Goal: Navigation & Orientation: Find specific page/section

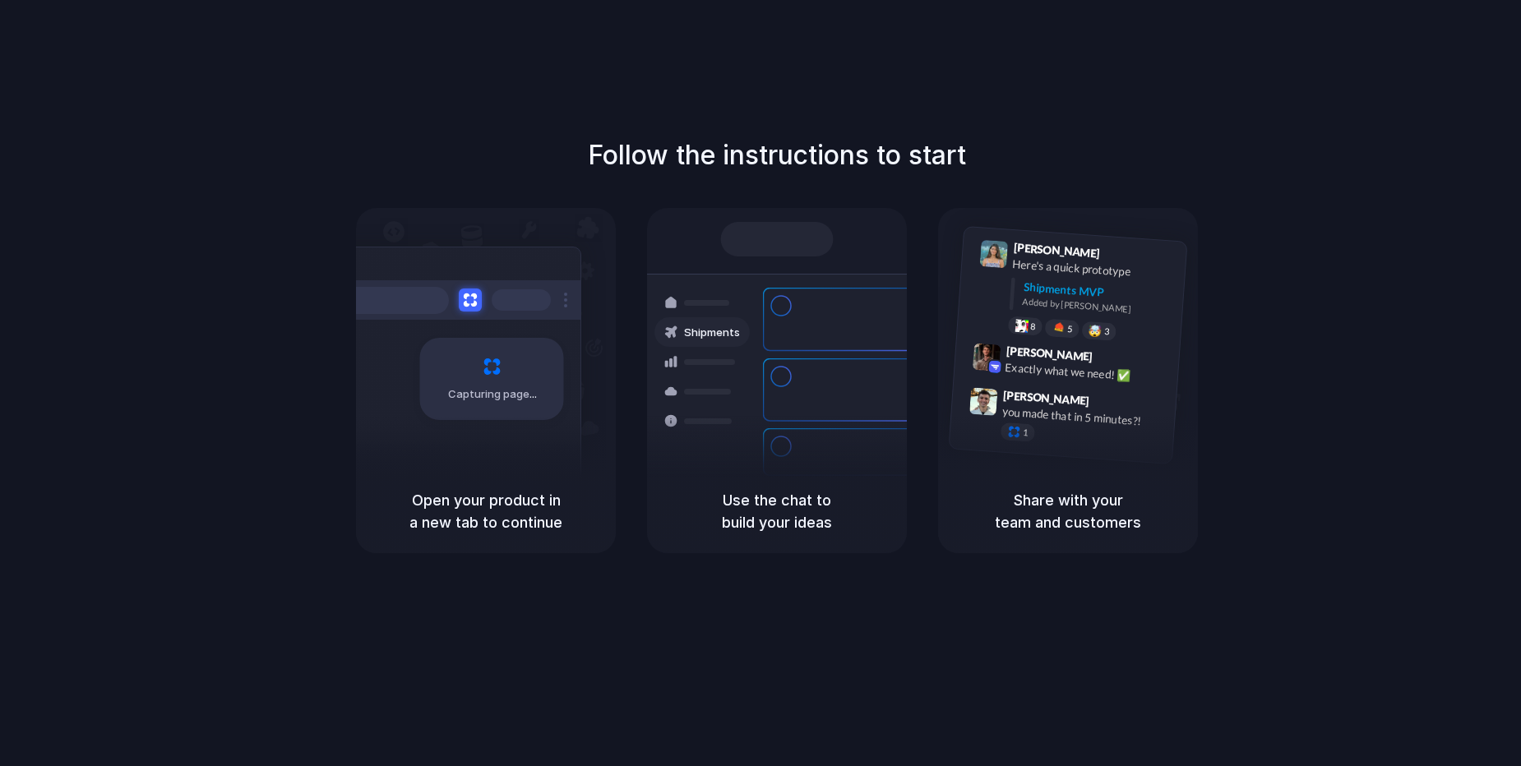
click at [437, 403] on div "Capturing page" at bounding box center [492, 379] width 144 height 82
drag, startPoint x: 885, startPoint y: 406, endPoint x: 984, endPoint y: 444, distance: 106.4
click at [886, 437] on div "Bulk order processing" at bounding box center [875, 445] width 153 height 16
click at [1125, 445] on div "1" at bounding box center [1083, 437] width 164 height 29
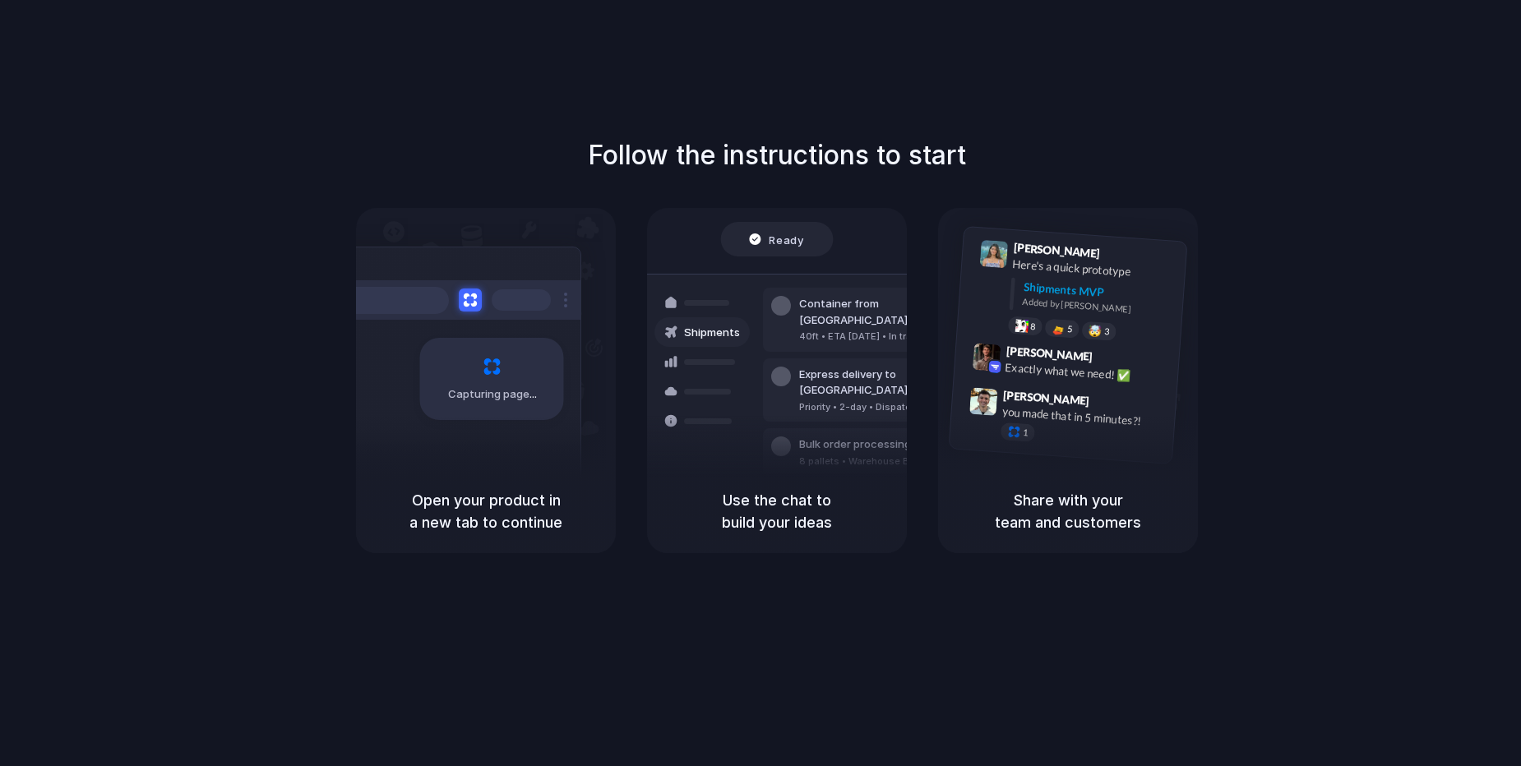
click at [526, 381] on div "Capturing page" at bounding box center [492, 379] width 144 height 82
click at [829, 400] on div "Priority • 2-day • Dispatched" at bounding box center [888, 407] width 178 height 14
click at [1065, 382] on div "[PERSON_NAME] 9:42 AM Exactly what we need! ✅" at bounding box center [1066, 366] width 225 height 60
click at [481, 304] on div at bounding box center [457, 299] width 247 height 39
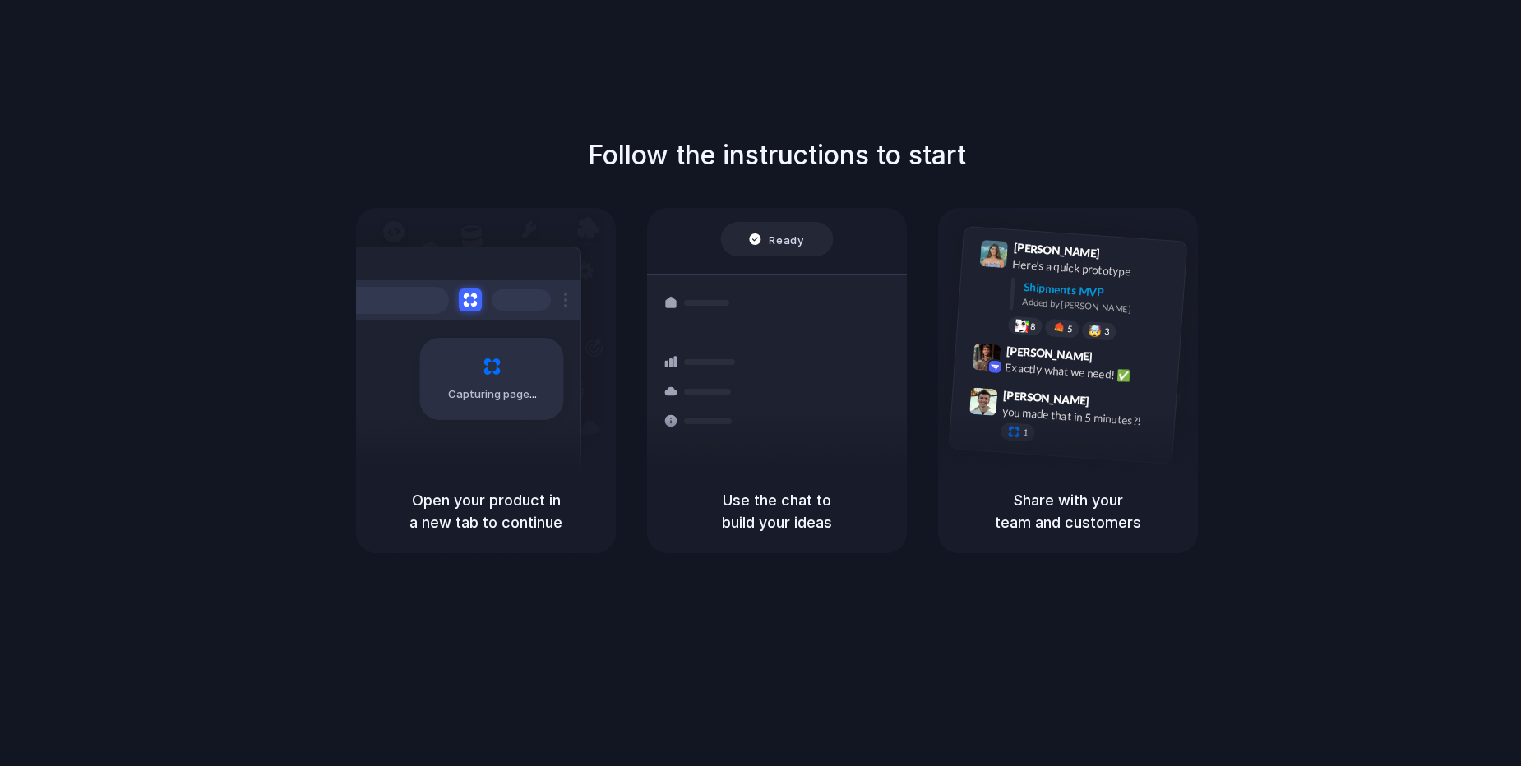
click at [804, 391] on div "Container from [GEOGRAPHIC_DATA] 40ft • ETA [DATE] • In transit Express deliver…" at bounding box center [837, 390] width 174 height 230
drag, startPoint x: 1094, startPoint y: 391, endPoint x: 937, endPoint y: 368, distance: 159.6
click at [1076, 391] on div "[PERSON_NAME] 9:47 AM" at bounding box center [1084, 401] width 164 height 30
drag, startPoint x: 801, startPoint y: 368, endPoint x: 479, endPoint y: 330, distance: 323.8
click at [801, 439] on div "Express delivery to [GEOGRAPHIC_DATA] Priority • 2-day • Dispatched" at bounding box center [888, 463] width 178 height 48
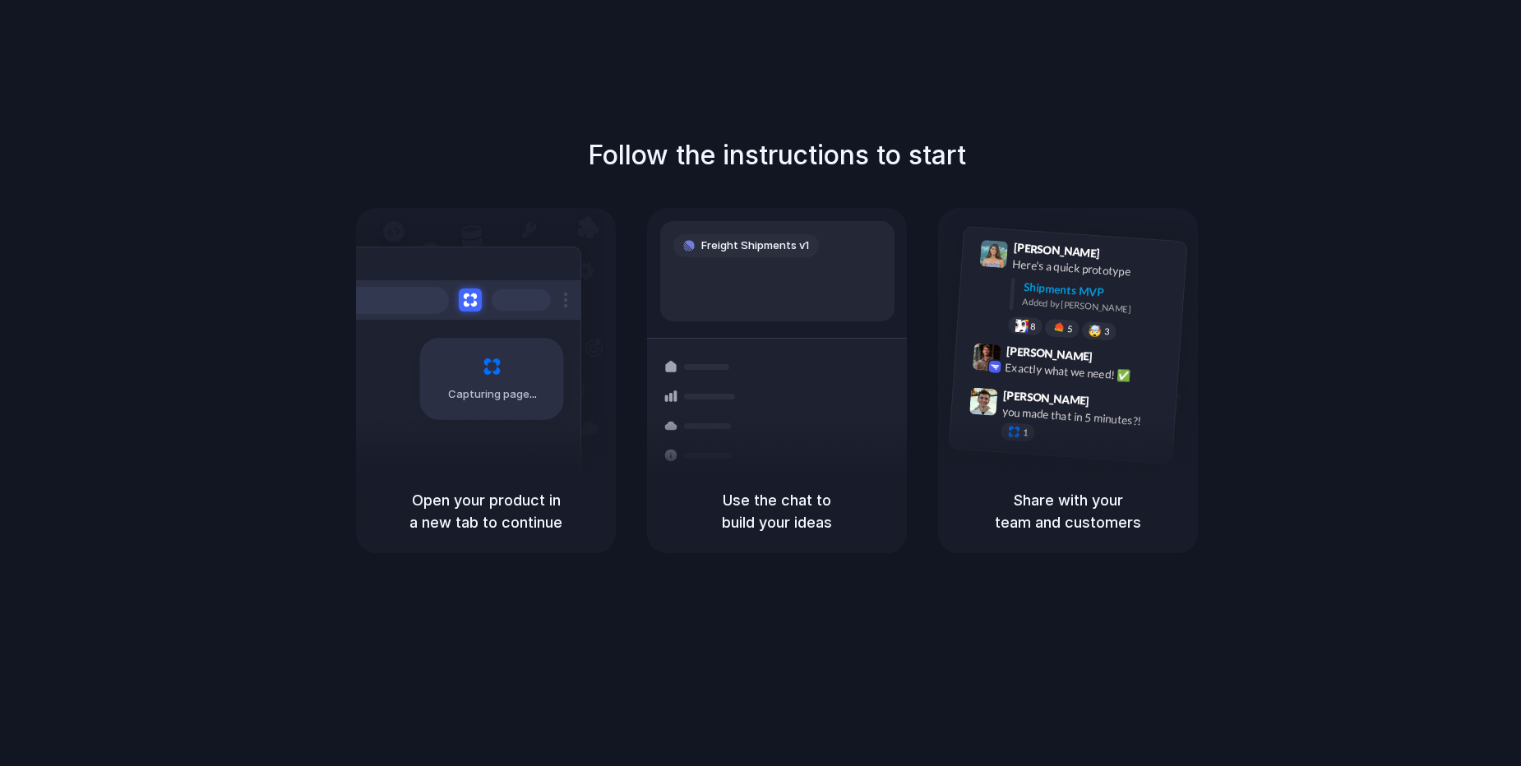
click at [459, 330] on div "Capturing page" at bounding box center [457, 373] width 248 height 252
click at [708, 373] on div at bounding box center [702, 367] width 95 height 30
click at [726, 514] on h5 "Use the chat to build your ideas" at bounding box center [777, 511] width 220 height 44
drag, startPoint x: 499, startPoint y: 482, endPoint x: 1226, endPoint y: 134, distance: 805.9
click at [507, 479] on div "Open your product in a new tab to continue" at bounding box center [486, 512] width 260 height 84
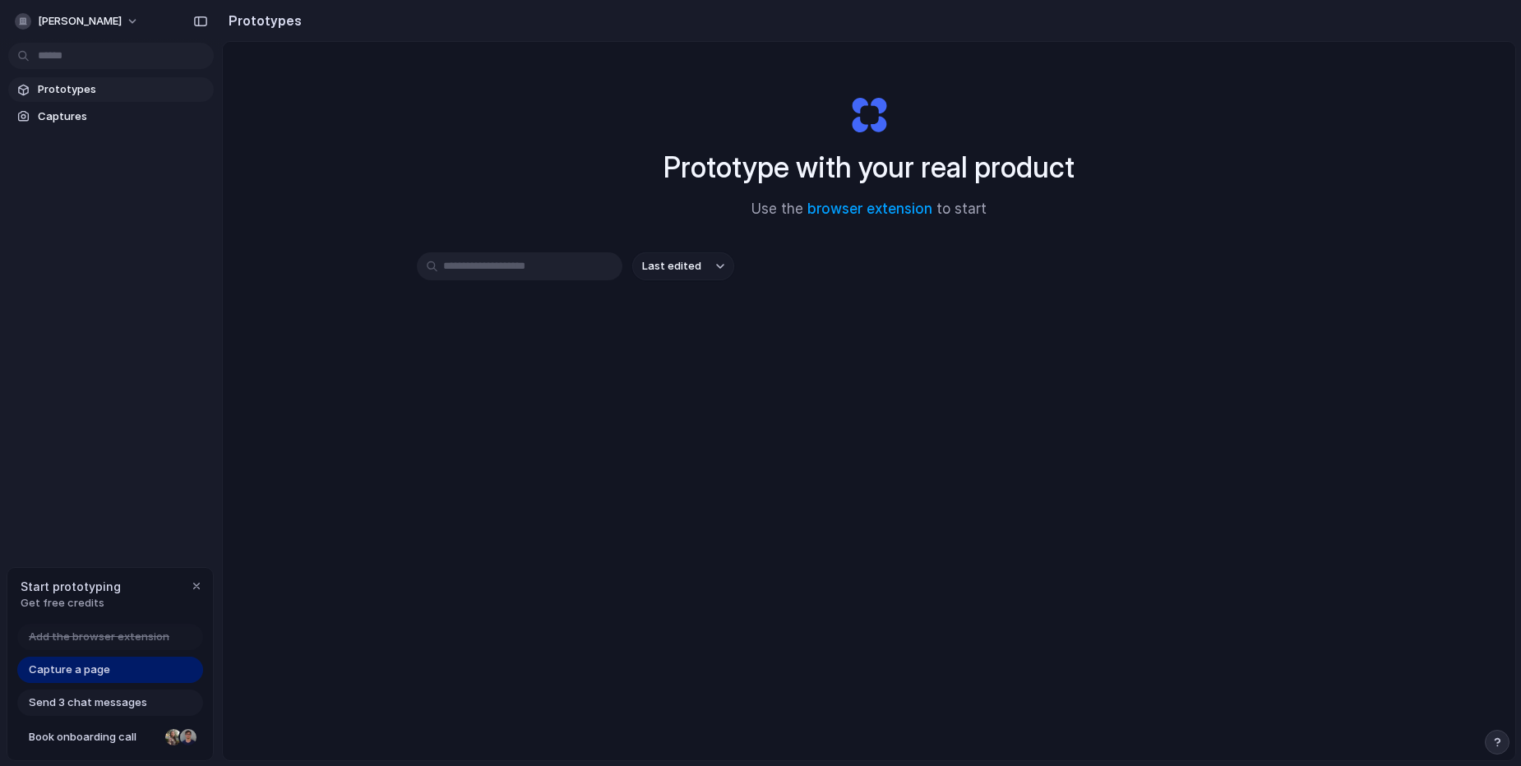
click at [693, 263] on span "Last edited" at bounding box center [671, 266] width 59 height 16
click at [693, 263] on div "Last edited Last created Alphabetical" at bounding box center [760, 383] width 1521 height 766
click at [104, 91] on span "Prototypes" at bounding box center [122, 89] width 169 height 16
click at [64, 126] on link "Captures" at bounding box center [111, 116] width 206 height 25
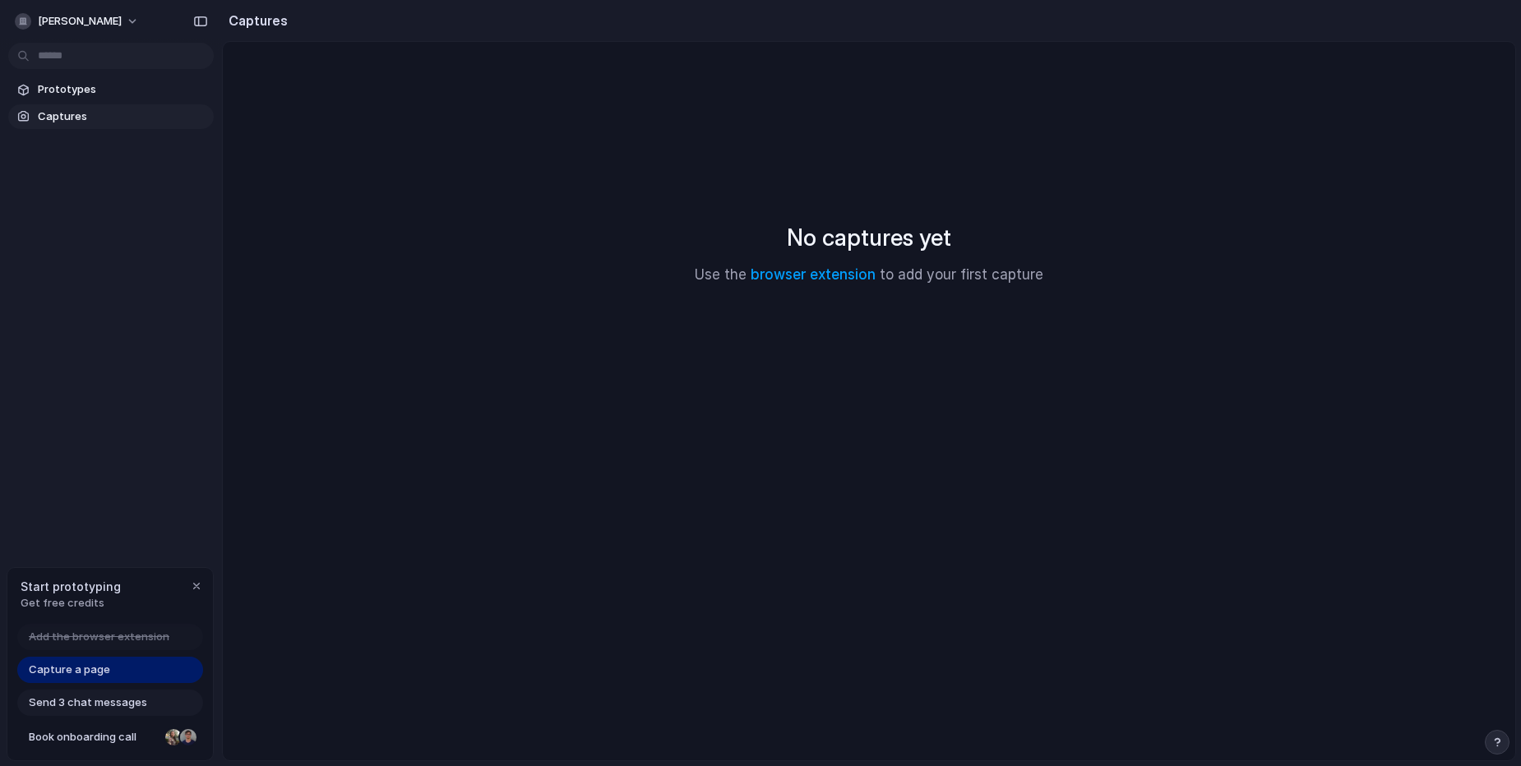
click at [81, 706] on span "Send 3 chat messages" at bounding box center [88, 703] width 118 height 16
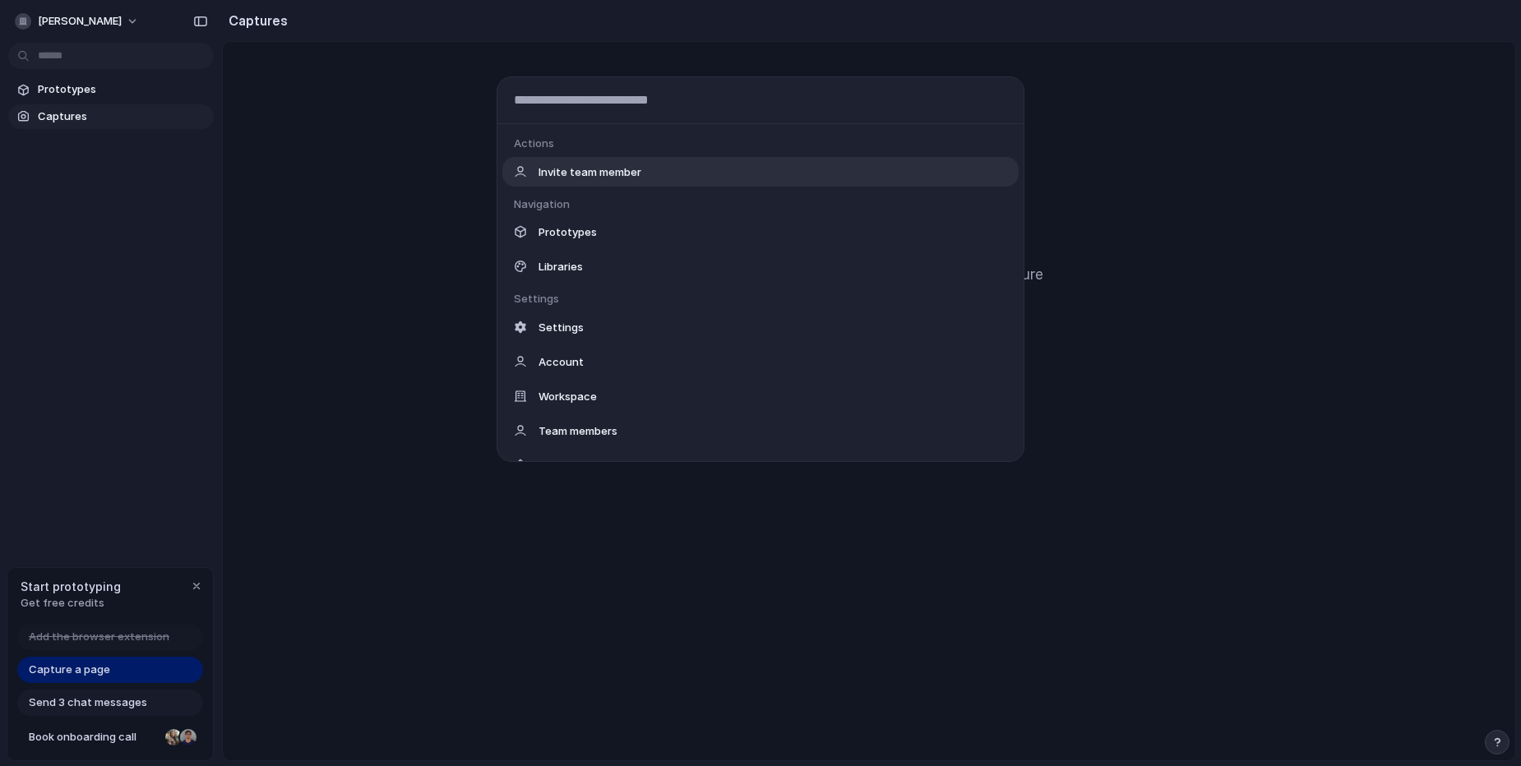
click at [79, 56] on body "sahil-sagar Prototypes Captures Start prototyping Get free credits Add the brow…" at bounding box center [760, 383] width 1521 height 766
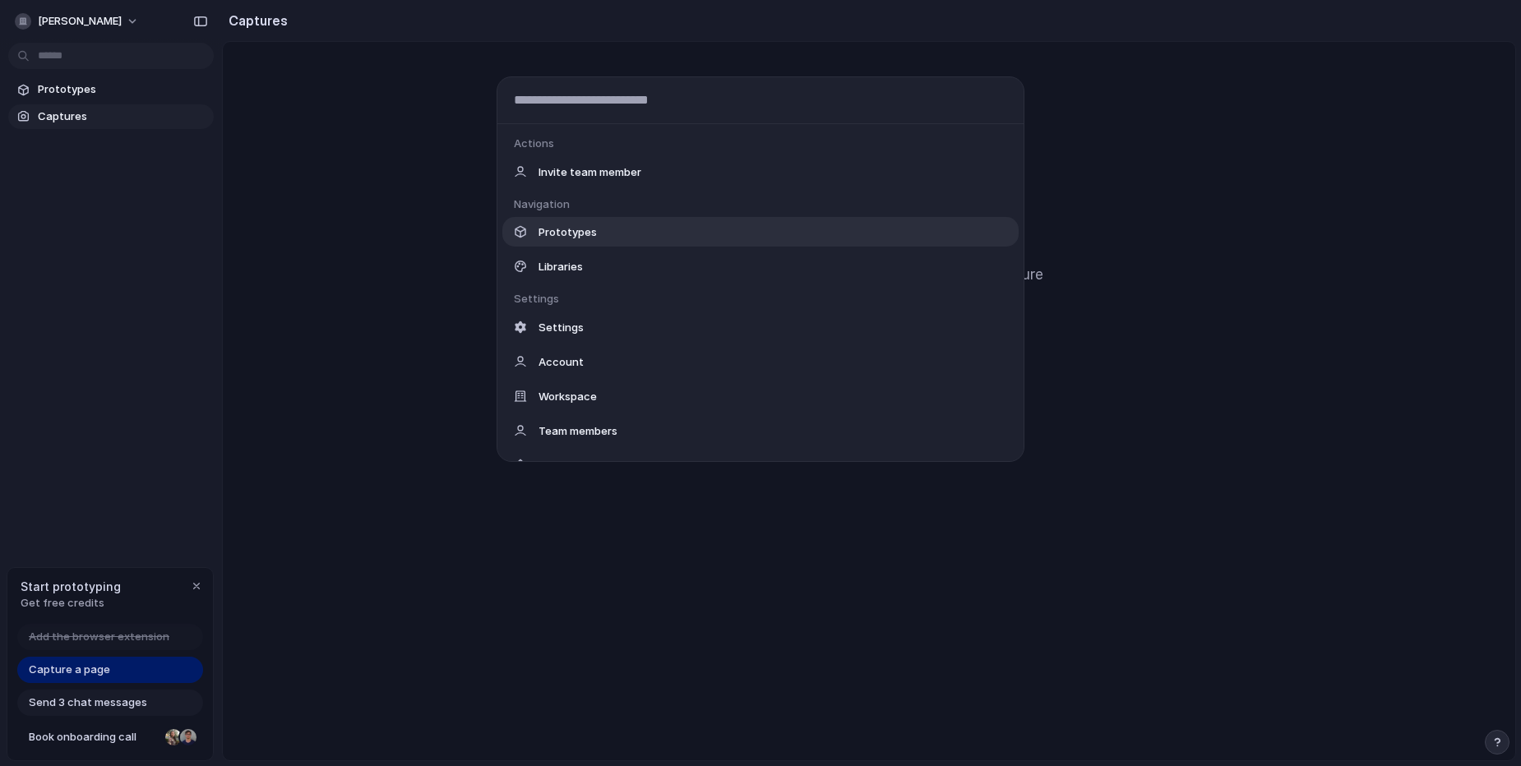
click at [567, 235] on span "Prototypes" at bounding box center [568, 232] width 58 height 16
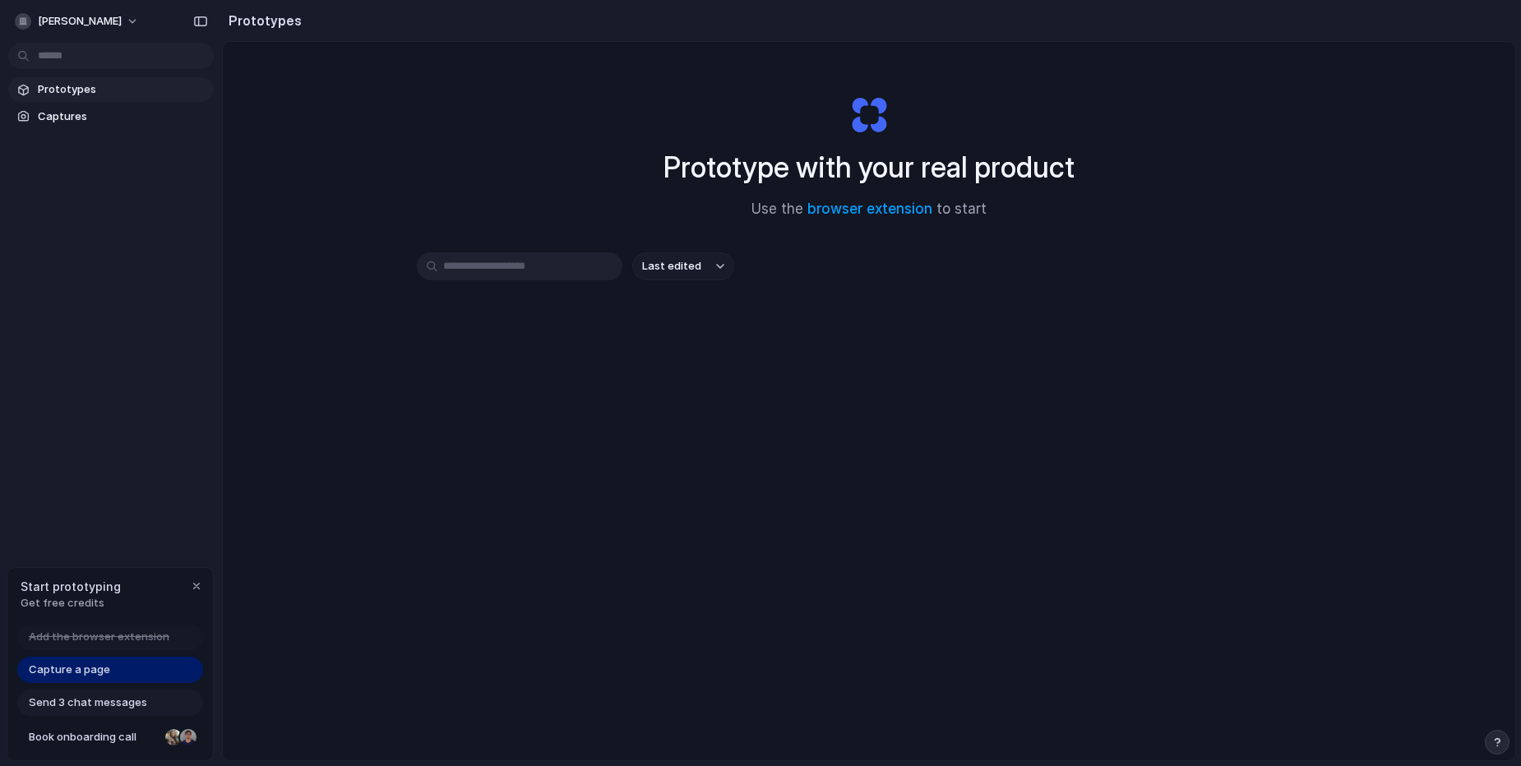
click at [678, 260] on span "Last edited" at bounding box center [671, 266] width 59 height 16
click at [671, 360] on span "Alphabetical" at bounding box center [672, 357] width 66 height 16
click at [683, 262] on span "Alphabetical" at bounding box center [675, 266] width 66 height 16
click at [695, 308] on span "Last edited" at bounding box center [668, 304] width 59 height 16
click at [101, 25] on button "sahil-sagar" at bounding box center [77, 21] width 139 height 26
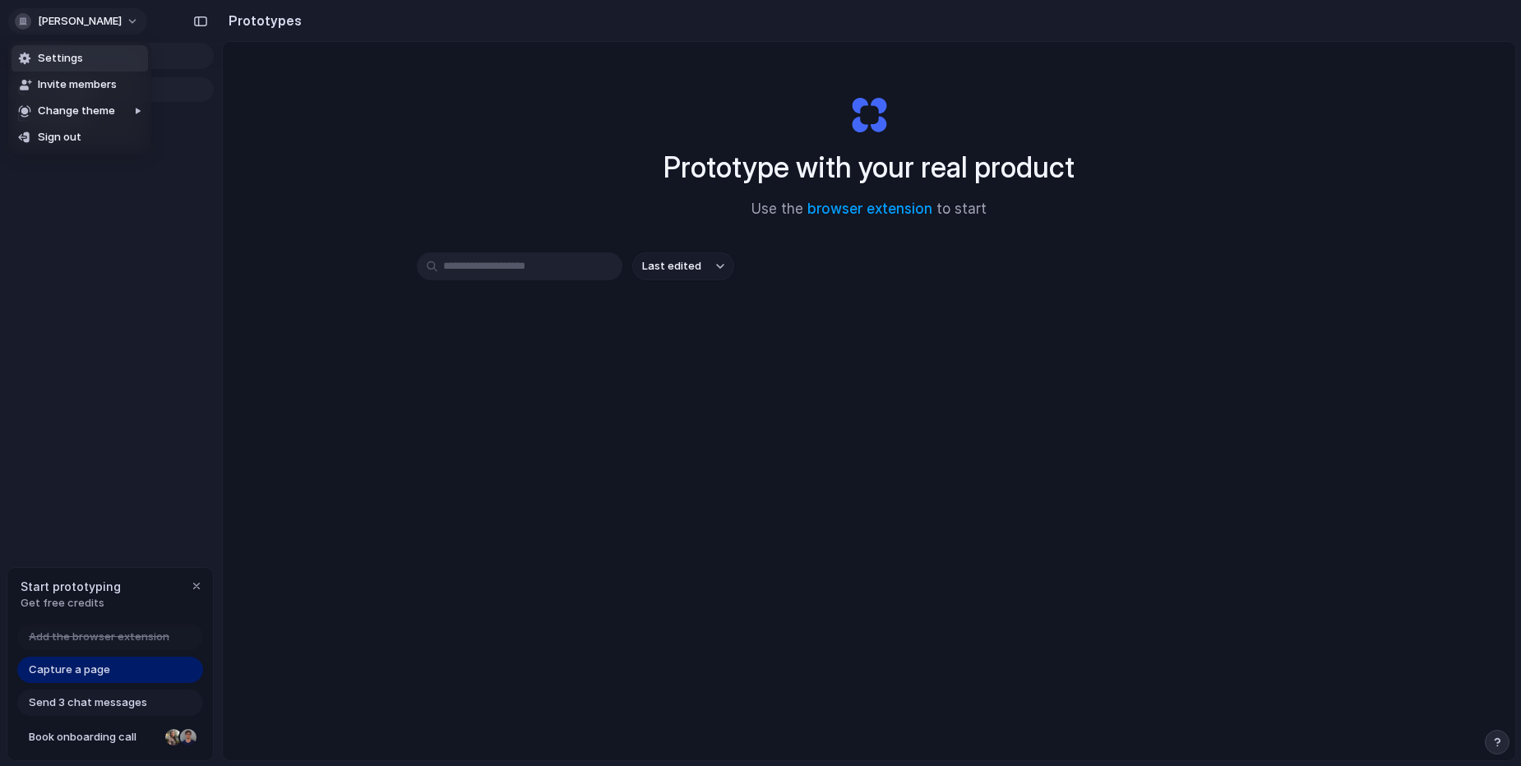
click at [101, 25] on div "Settings Invite members Change theme Sign out" at bounding box center [760, 383] width 1521 height 766
click at [63, 82] on span "Prototypes" at bounding box center [122, 89] width 169 height 16
click at [200, 28] on button "button" at bounding box center [200, 21] width 26 height 26
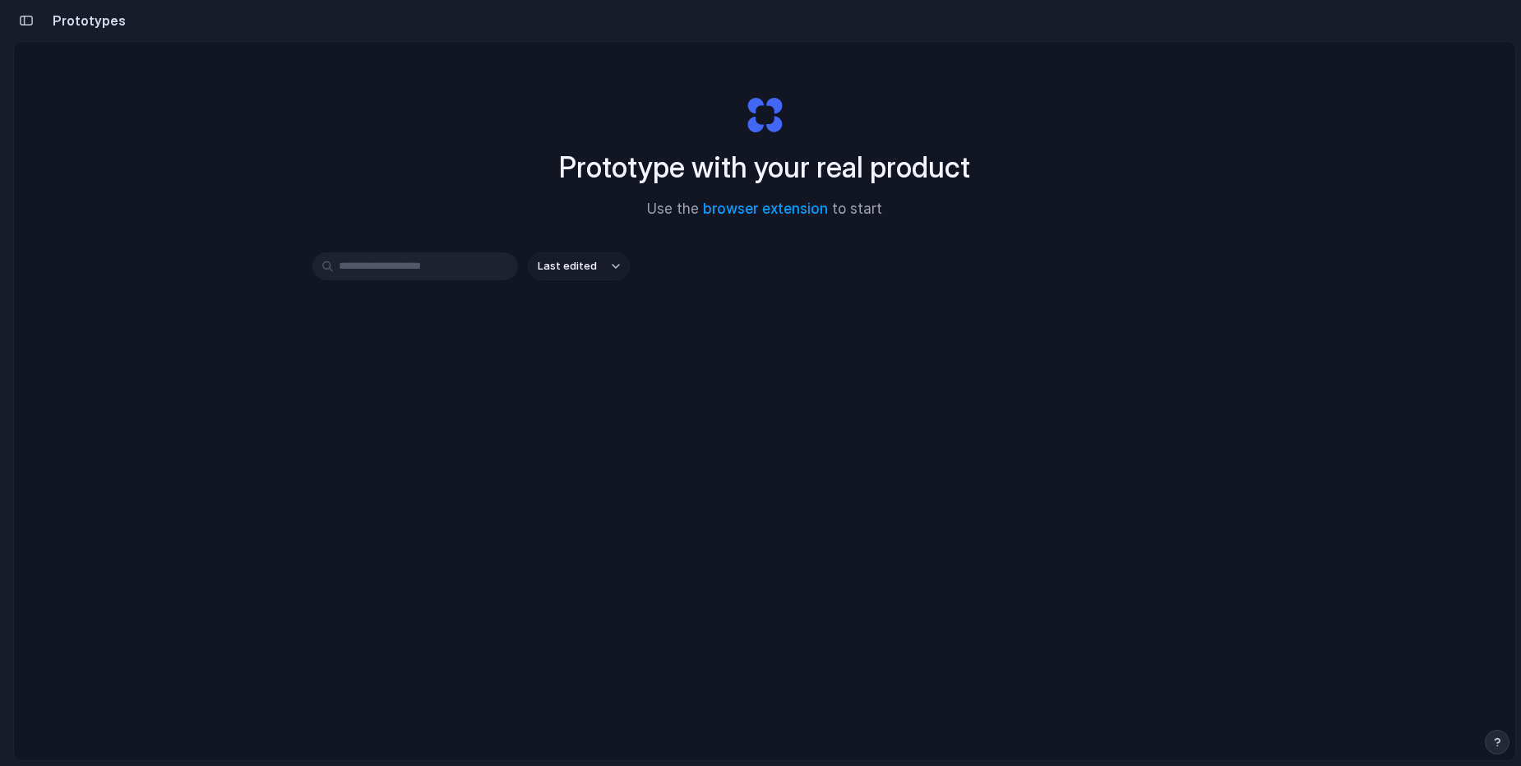
click at [31, 19] on div "button" at bounding box center [26, 21] width 15 height 12
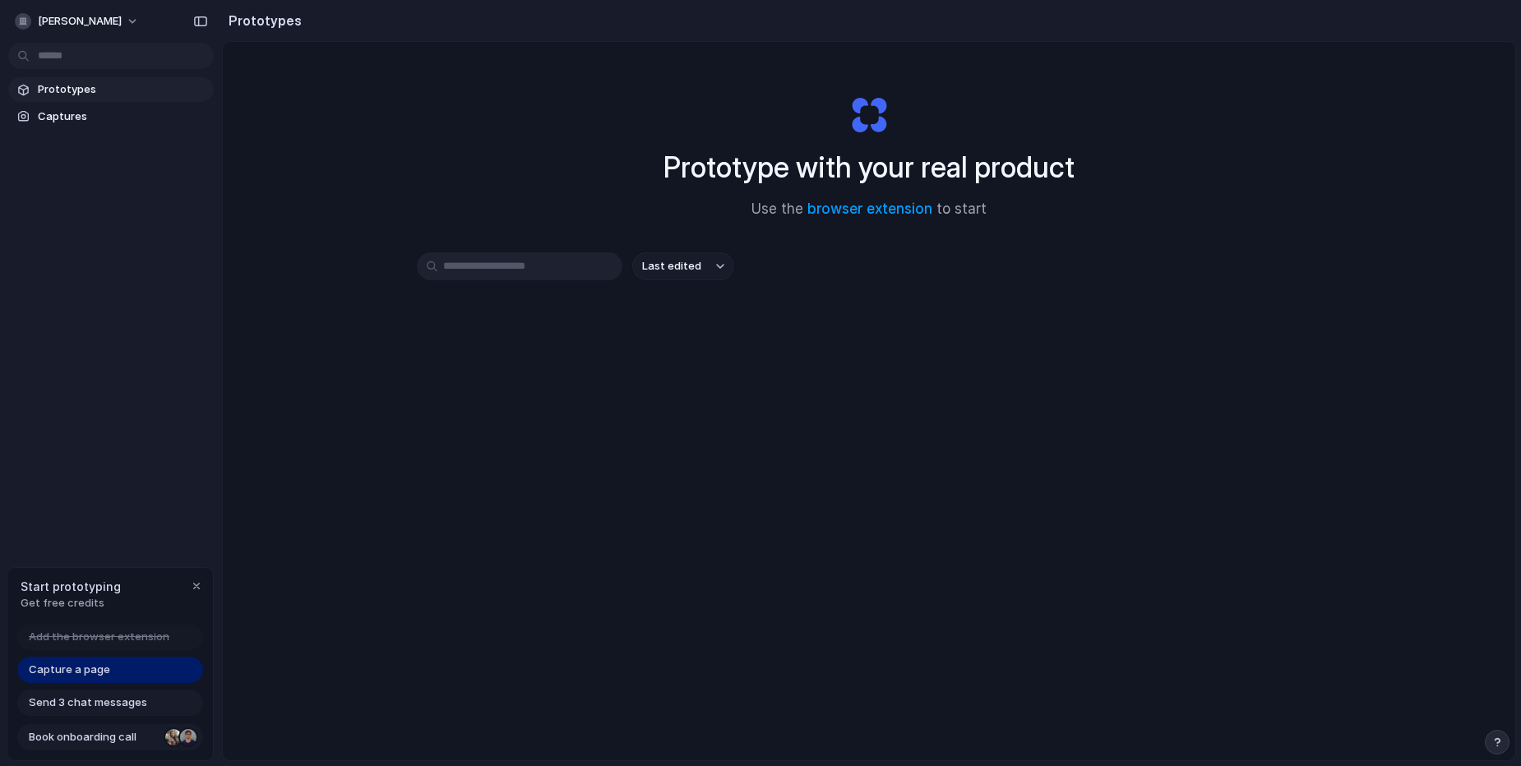
click at [58, 738] on span "Book onboarding call" at bounding box center [94, 737] width 130 height 16
click at [101, 672] on span "Capture a page" at bounding box center [69, 670] width 81 height 16
click at [64, 673] on span "Capture a page" at bounding box center [69, 670] width 81 height 16
click at [64, 699] on span "Send 3 chat messages" at bounding box center [88, 703] width 118 height 16
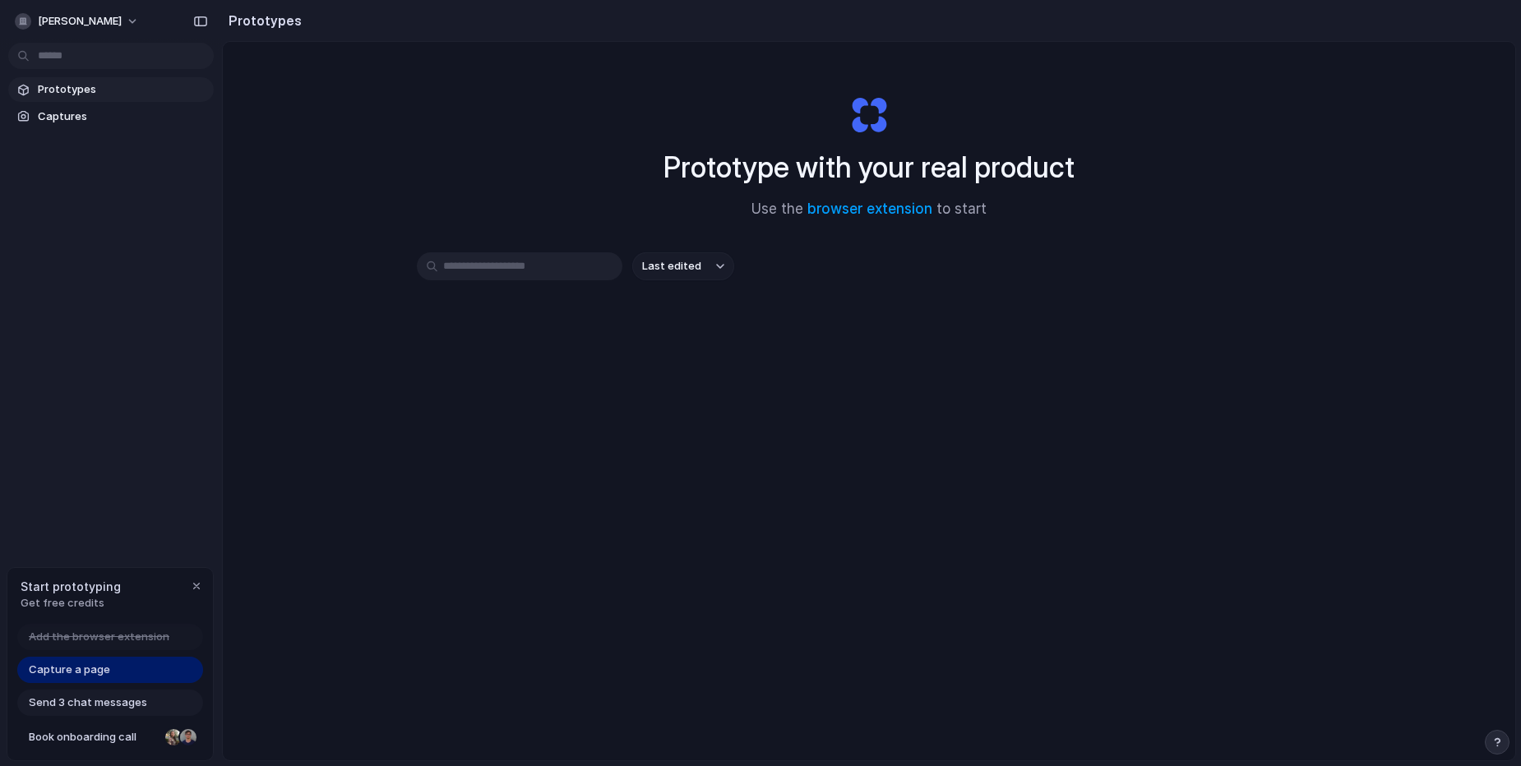
click at [86, 94] on span "Prototypes" at bounding box center [122, 89] width 169 height 16
click at [99, 26] on button "sahil-sagar" at bounding box center [77, 21] width 139 height 26
click at [415, 146] on div "Settings Invite members Change theme Sign out" at bounding box center [760, 383] width 1521 height 766
click at [92, 706] on span "Send 3 chat messages" at bounding box center [88, 703] width 118 height 16
click at [101, 667] on span "Capture a page" at bounding box center [69, 670] width 81 height 16
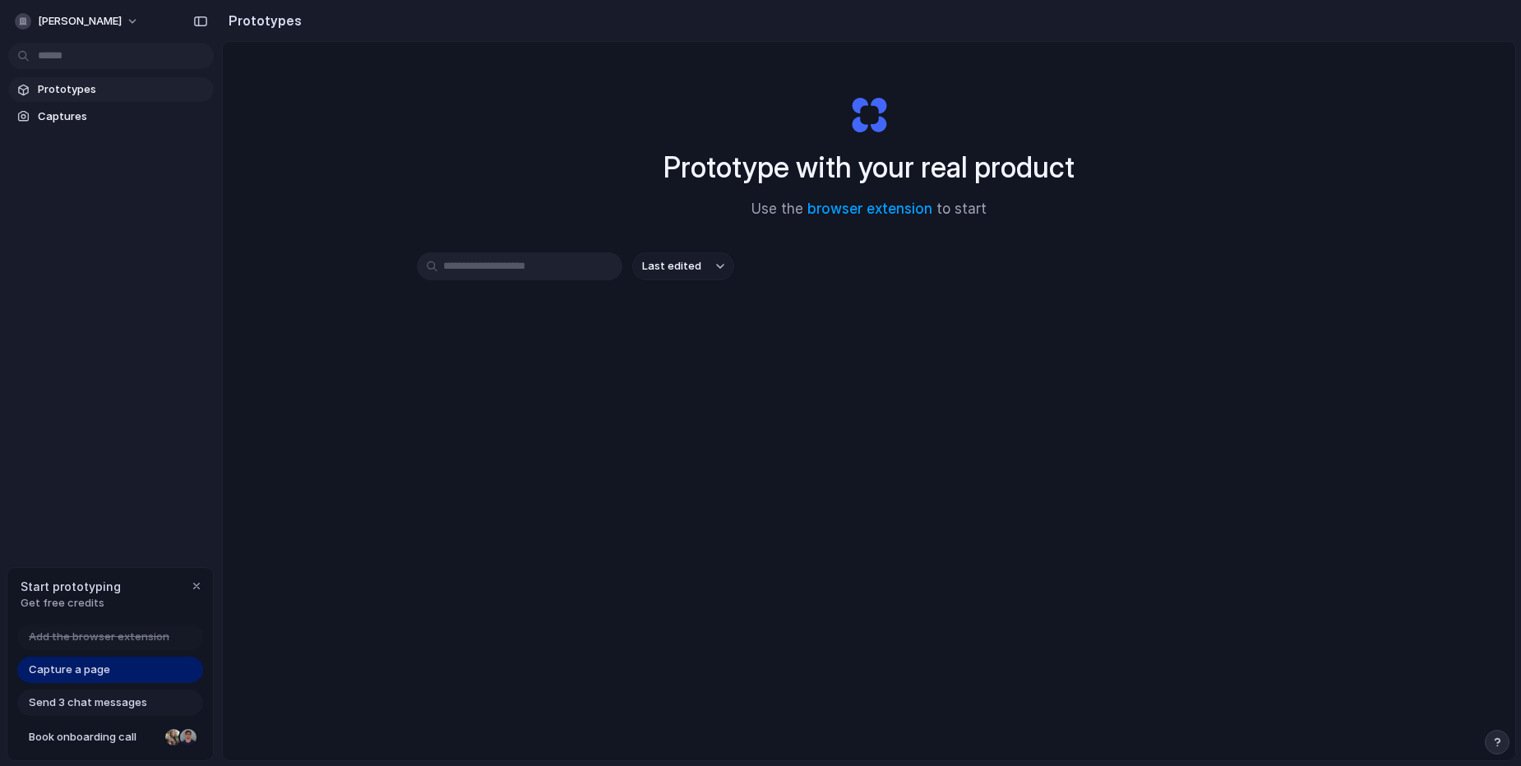
click at [109, 606] on span "Get free credits" at bounding box center [71, 603] width 100 height 16
click at [87, 678] on span "Capture a page" at bounding box center [69, 670] width 81 height 16
click at [87, 695] on div "Send 3 chat messages" at bounding box center [110, 703] width 186 height 26
click at [95, 669] on span "Capture a page" at bounding box center [69, 670] width 81 height 16
click at [61, 123] on span "Captures" at bounding box center [122, 117] width 169 height 16
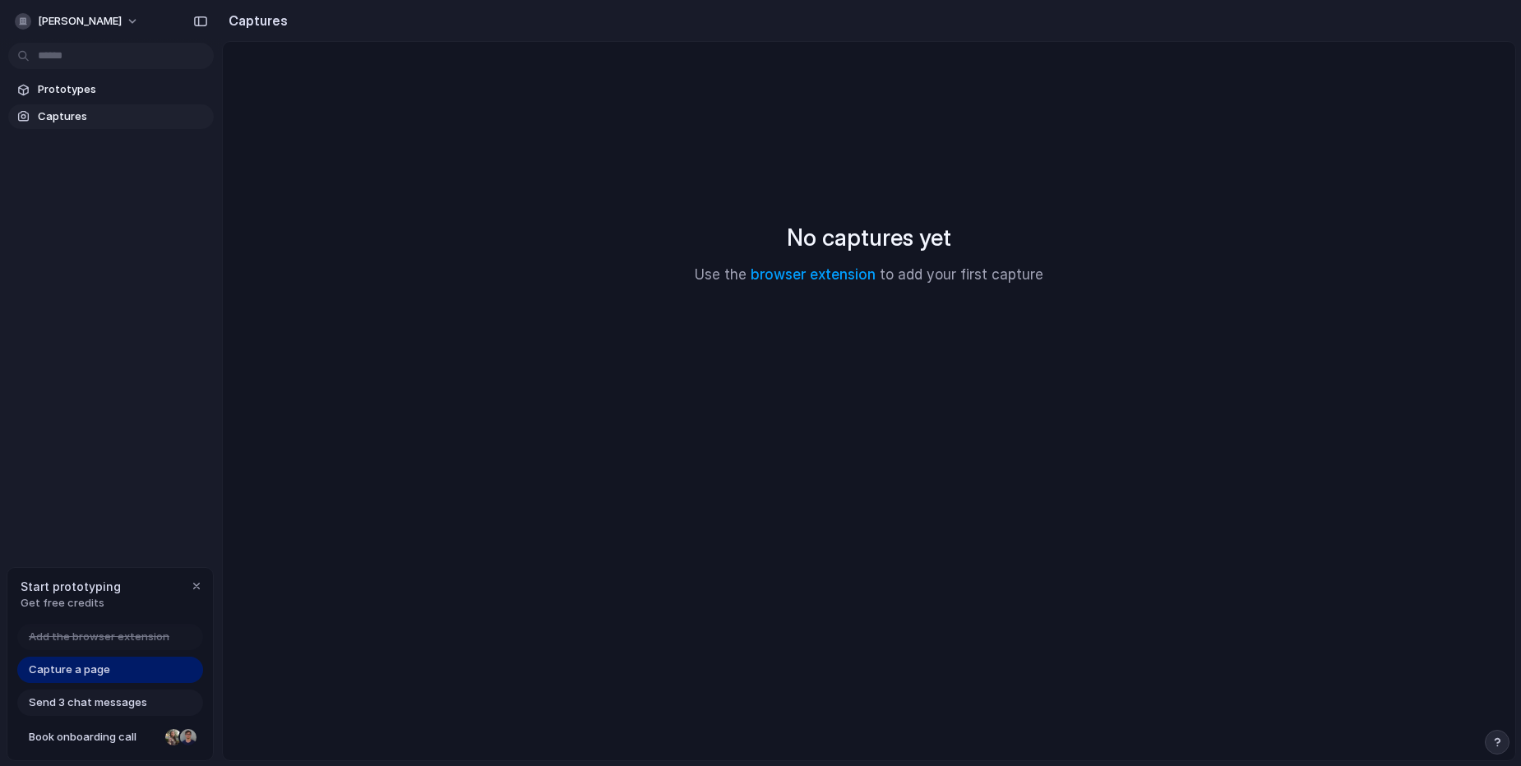
click at [61, 123] on span "Captures" at bounding box center [122, 117] width 169 height 16
click at [78, 76] on section "Prototypes Captures" at bounding box center [111, 101] width 222 height 55
click at [86, 85] on span "Prototypes" at bounding box center [122, 89] width 169 height 16
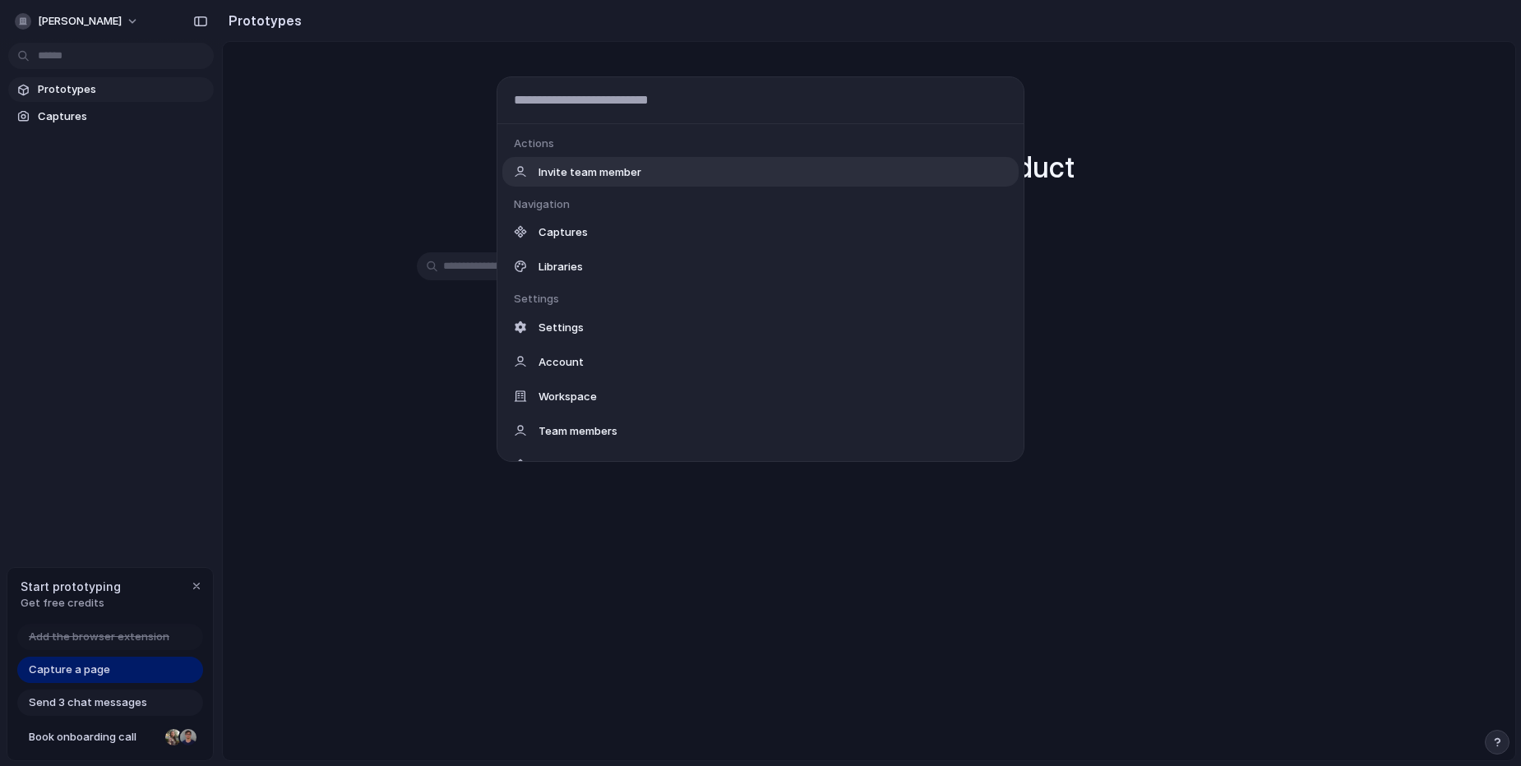
click at [86, 64] on body "sahil-sagar Prototypes Captures Start prototyping Get free credits Add the brow…" at bounding box center [760, 383] width 1521 height 766
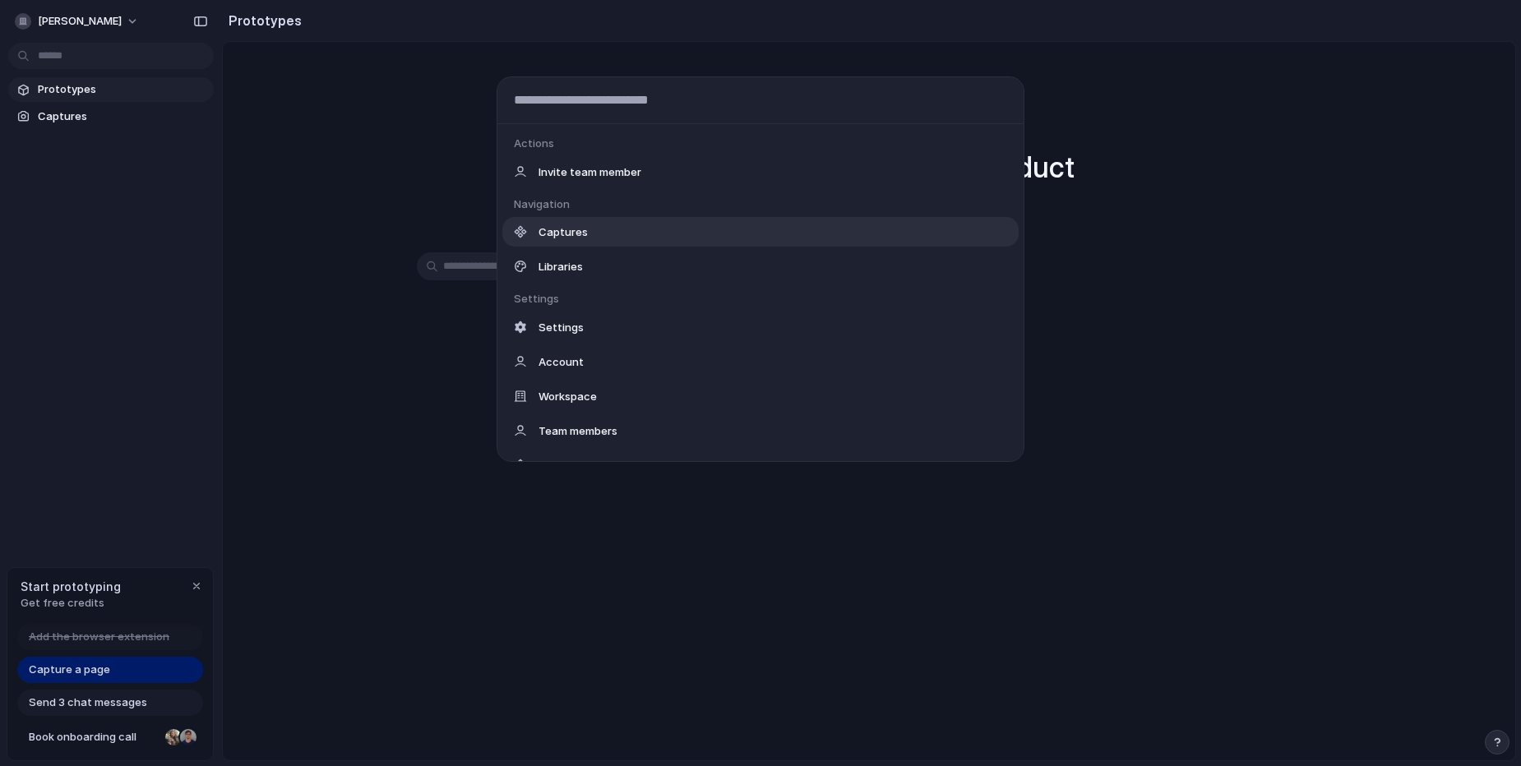
click at [294, 151] on div "Actions Invite team member Navigation Captures Libraries Settings Settings Acco…" at bounding box center [760, 383] width 1521 height 766
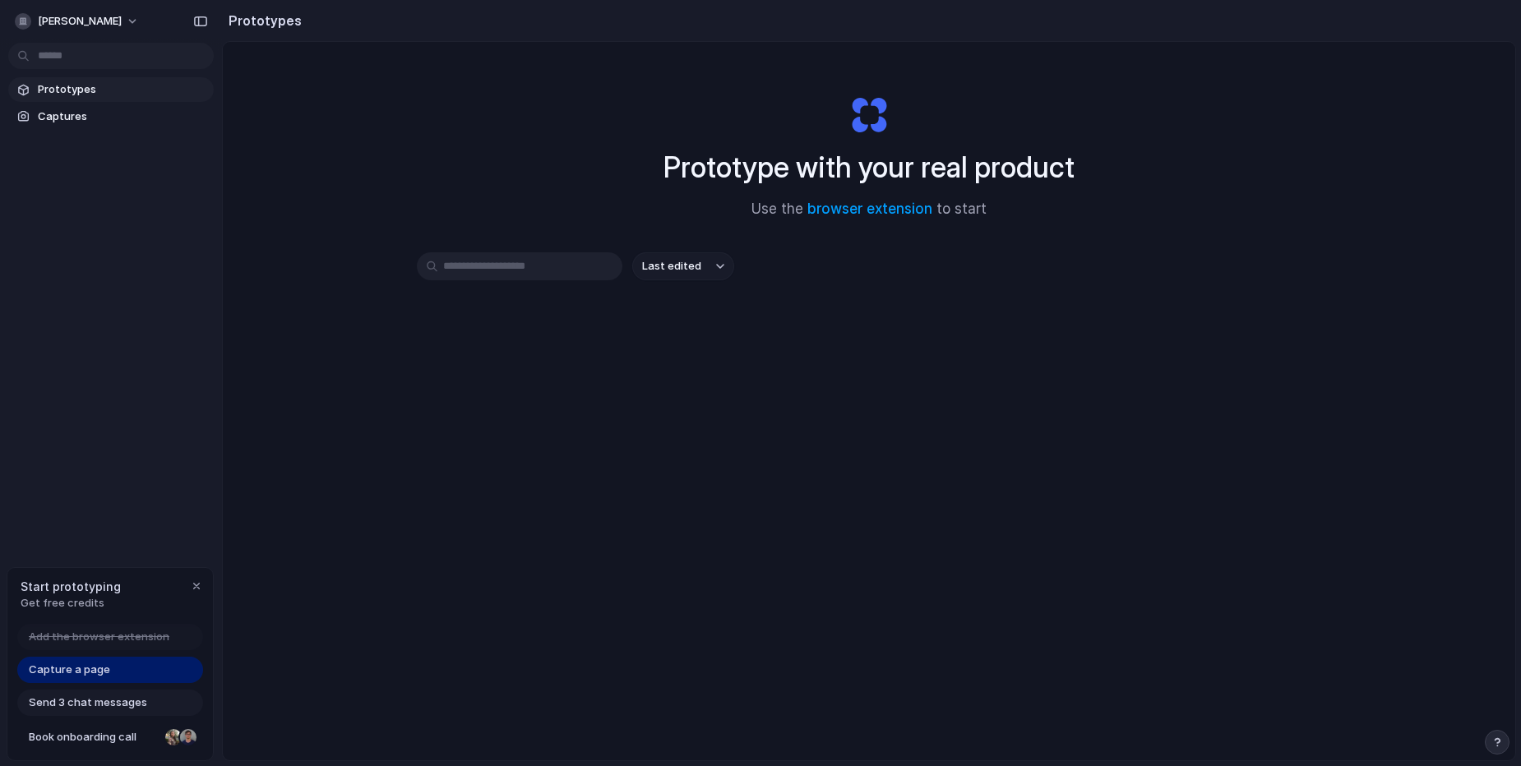
click at [294, 40] on section "Prototypes" at bounding box center [869, 20] width 1294 height 41
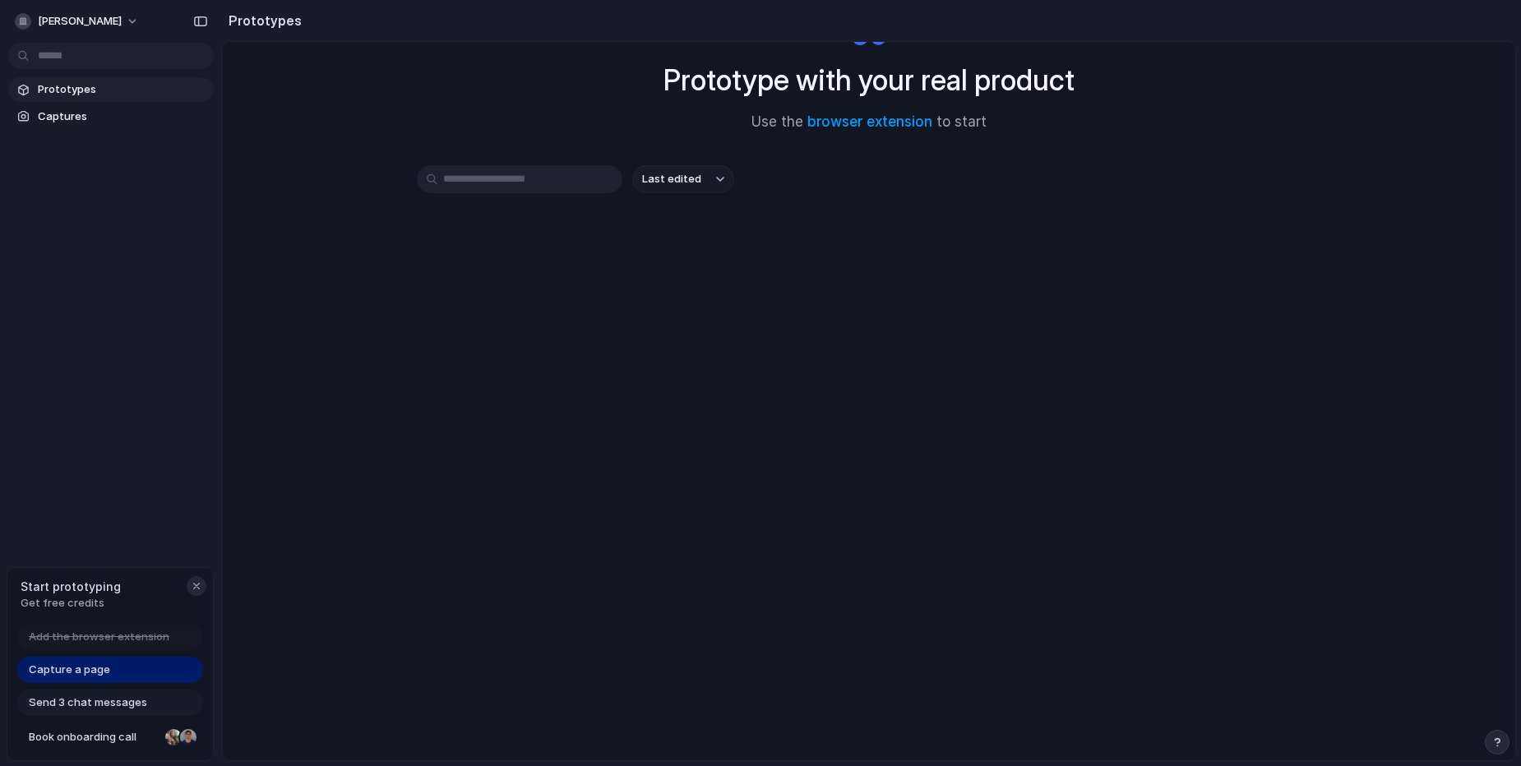
click at [194, 585] on div "button" at bounding box center [196, 586] width 13 height 13
